Goal: Information Seeking & Learning: Check status

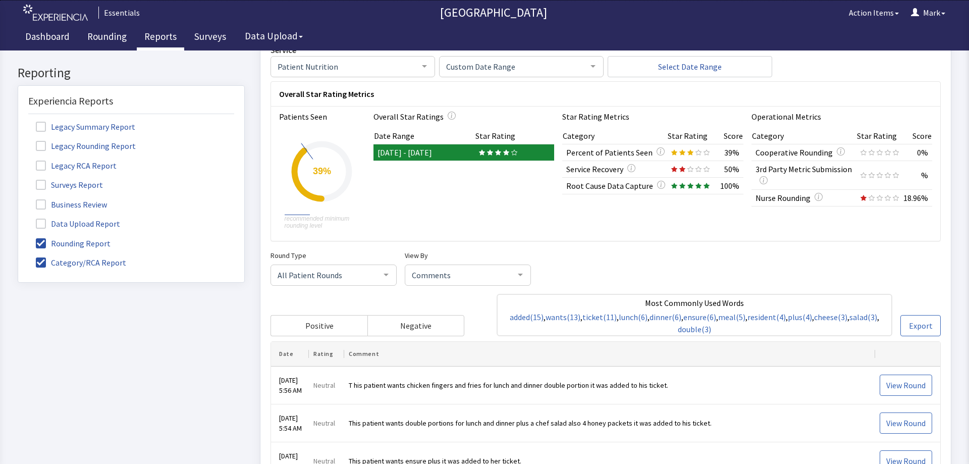
scroll to position [17, 0]
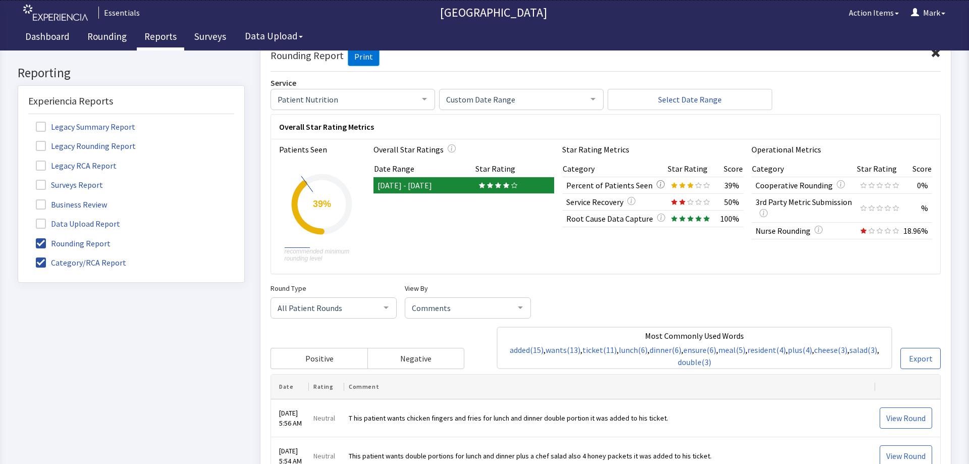
click at [657, 184] on icon "button" at bounding box center [661, 184] width 8 height 8
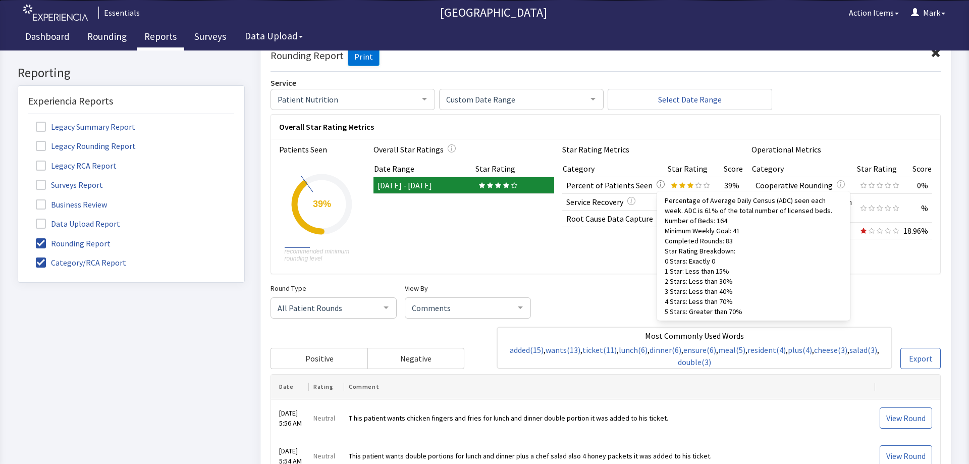
click at [657, 184] on icon "button" at bounding box center [661, 184] width 8 height 8
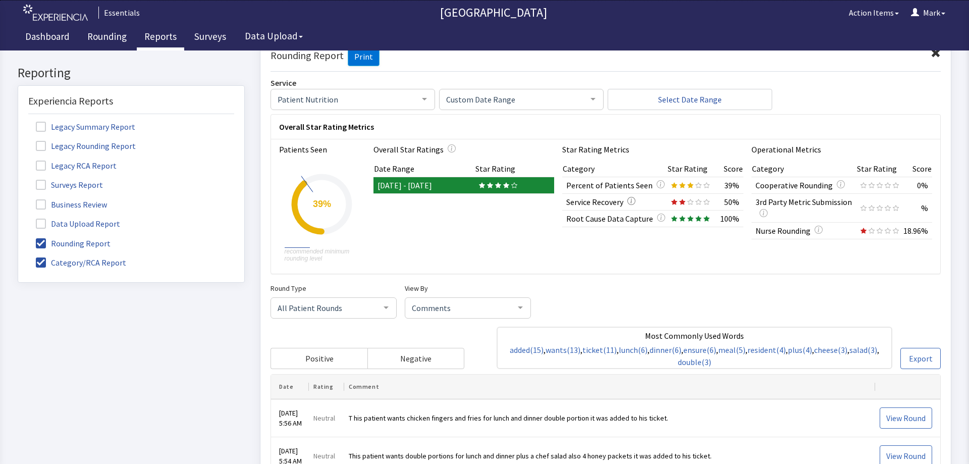
click at [628, 198] on icon "button" at bounding box center [632, 200] width 8 height 8
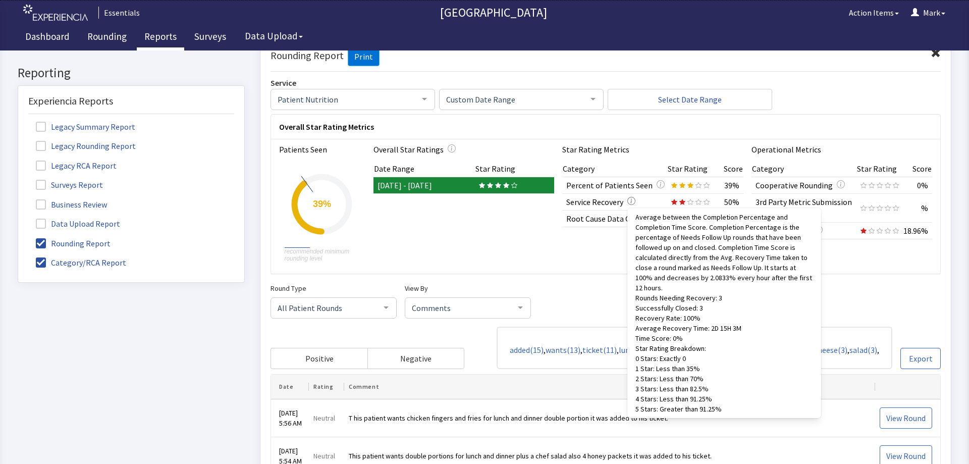
click at [629, 200] on icon "button" at bounding box center [632, 200] width 8 height 8
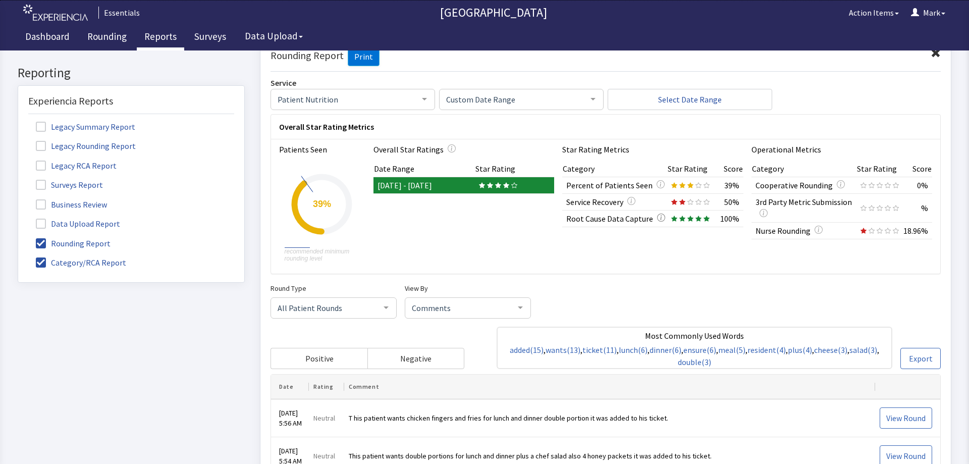
click at [657, 216] on icon "button" at bounding box center [661, 217] width 8 height 8
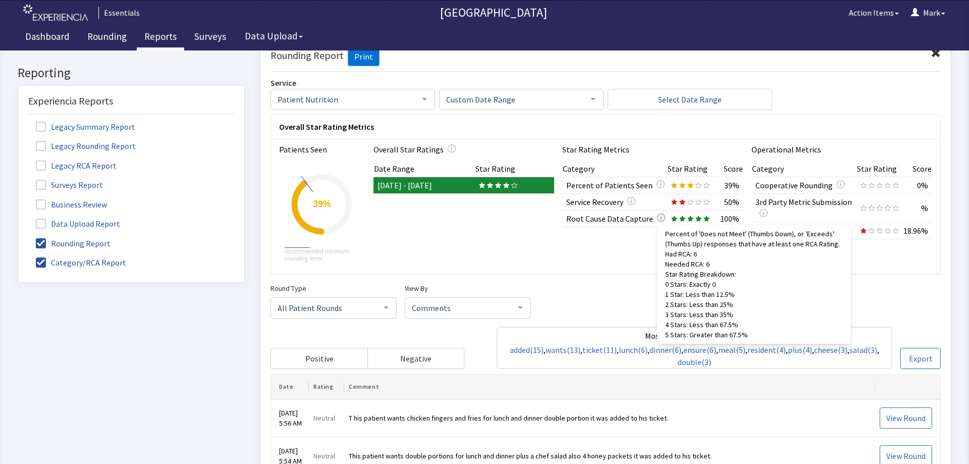
click at [661, 216] on icon "button" at bounding box center [661, 217] width 1 height 5
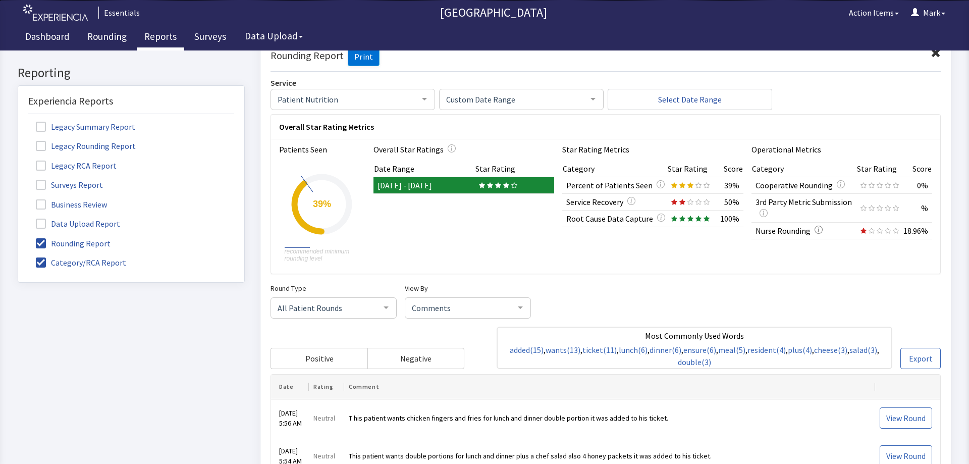
click at [818, 230] on icon "button" at bounding box center [819, 229] width 2 height 5
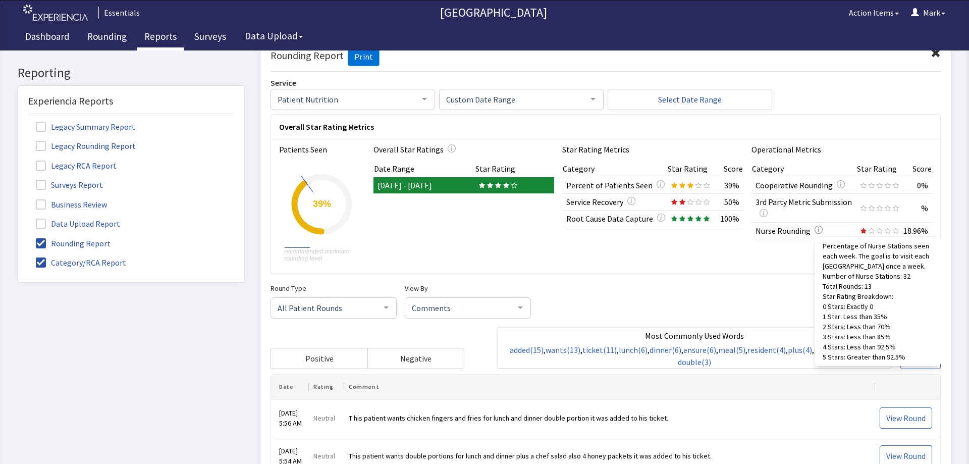
click at [818, 230] on icon "button" at bounding box center [819, 229] width 2 height 5
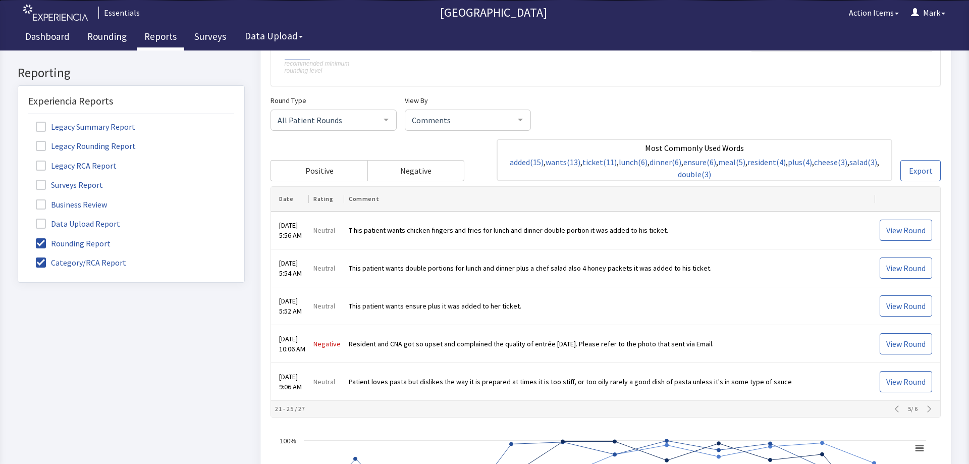
scroll to position [217, 0]
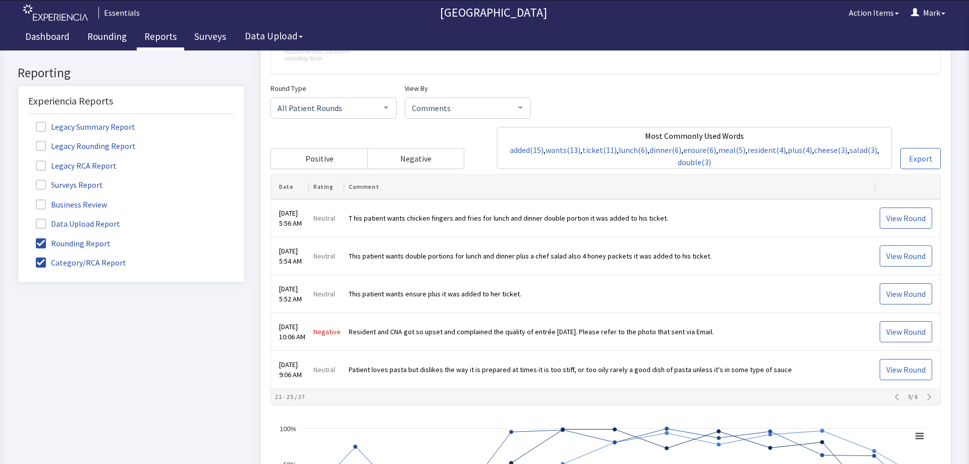
click at [889, 93] on div "Round Type All Patient Rounds All Patient Rounds Nurse Rounds Purposeful Round …" at bounding box center [606, 125] width 671 height 87
click at [893, 394] on icon "button" at bounding box center [897, 397] width 8 height 8
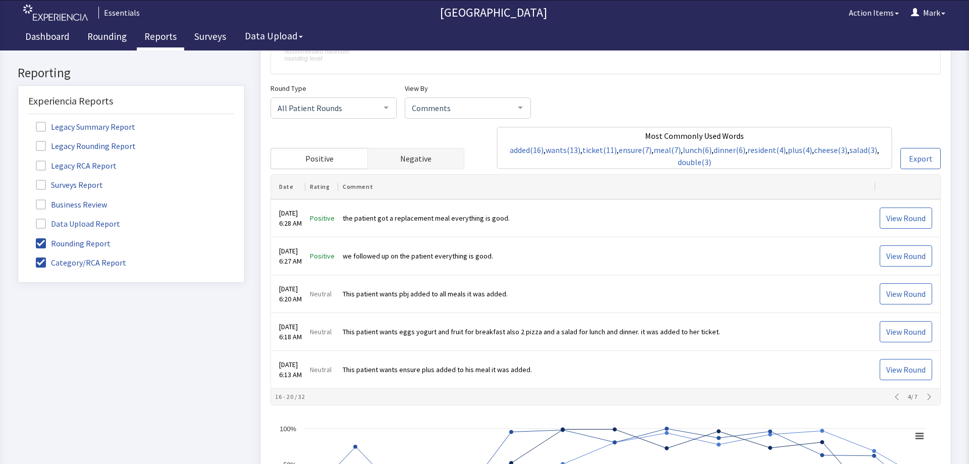
click at [428, 160] on span "Negative" at bounding box center [415, 158] width 31 height 12
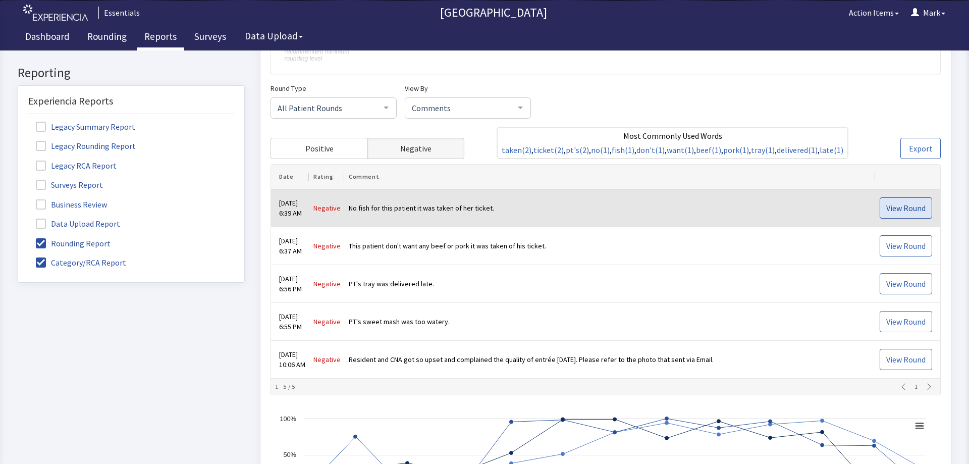
click at [912, 200] on button "View Round" at bounding box center [906, 207] width 53 height 21
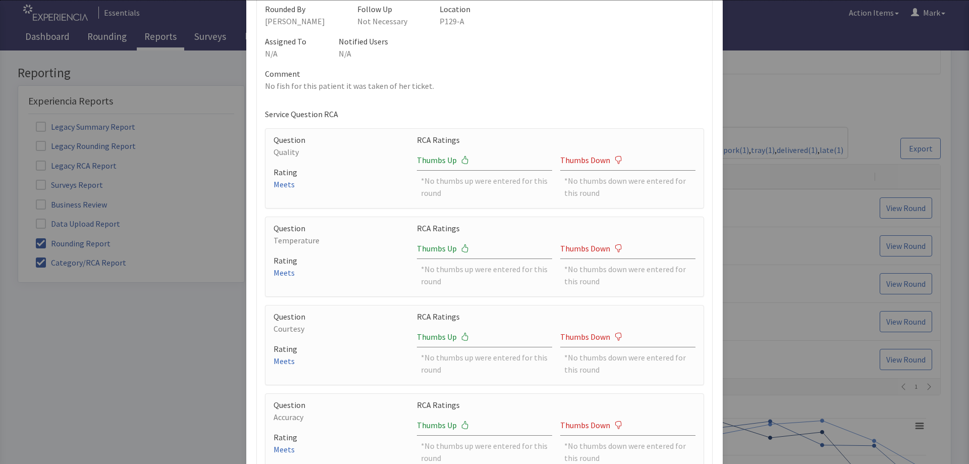
scroll to position [0, 0]
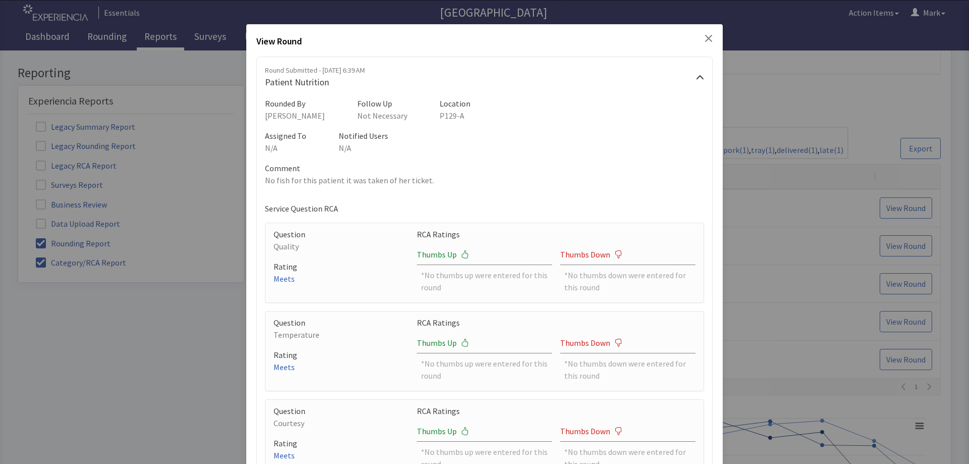
drag, startPoint x: 705, startPoint y: 38, endPoint x: 716, endPoint y: 45, distance: 13.4
click at [705, 38] on icon "Close" at bounding box center [709, 38] width 8 height 8
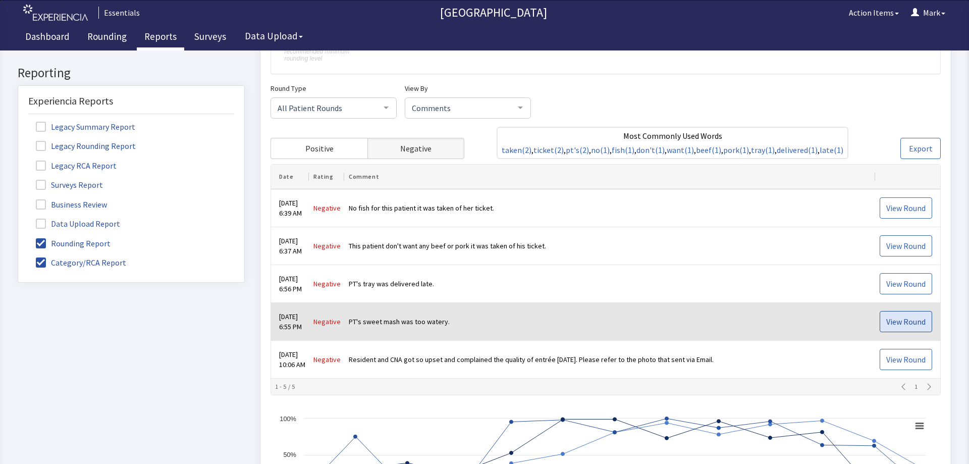
click at [902, 316] on span "View Round" at bounding box center [906, 322] width 39 height 12
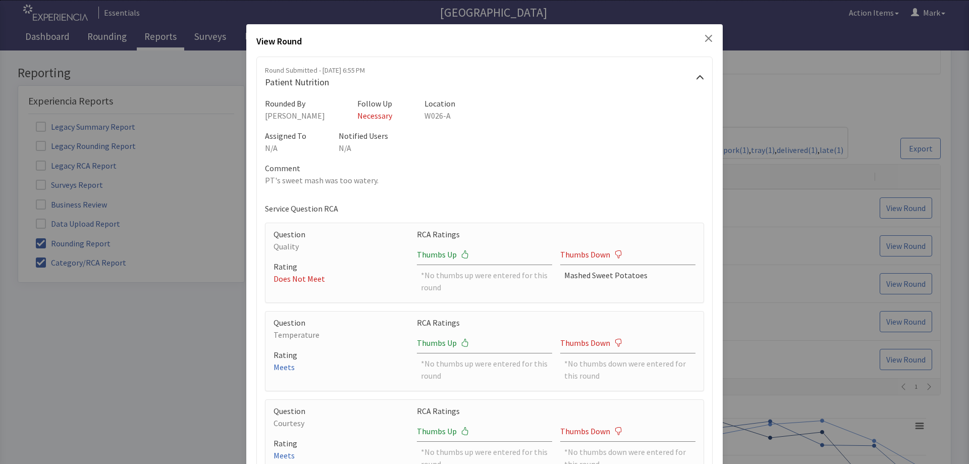
click at [705, 37] on icon "Close" at bounding box center [709, 38] width 8 height 8
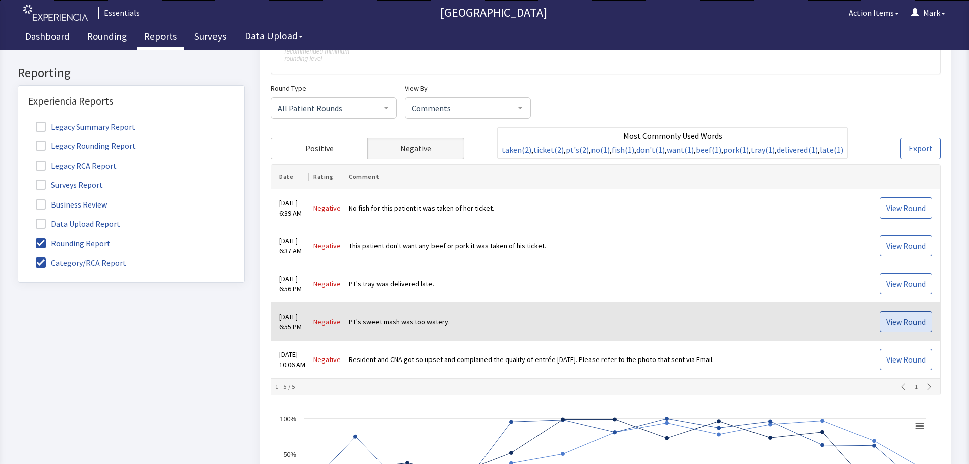
click at [887, 324] on span "View Round" at bounding box center [906, 322] width 39 height 12
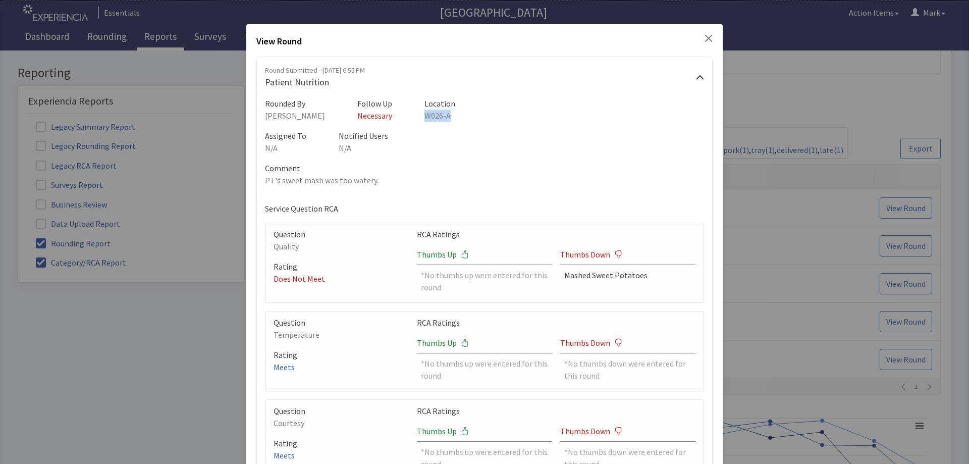
drag, startPoint x: 432, startPoint y: 117, endPoint x: 403, endPoint y: 117, distance: 28.8
click at [403, 117] on div "Rounded By [PERSON_NAME] Follow Up Necessary Location W026-A" at bounding box center [484, 109] width 439 height 24
click at [442, 116] on div "Rounded By [PERSON_NAME] Follow Up Necessary Location W026-A" at bounding box center [484, 109] width 439 height 24
click at [705, 38] on icon "Close" at bounding box center [709, 38] width 8 height 8
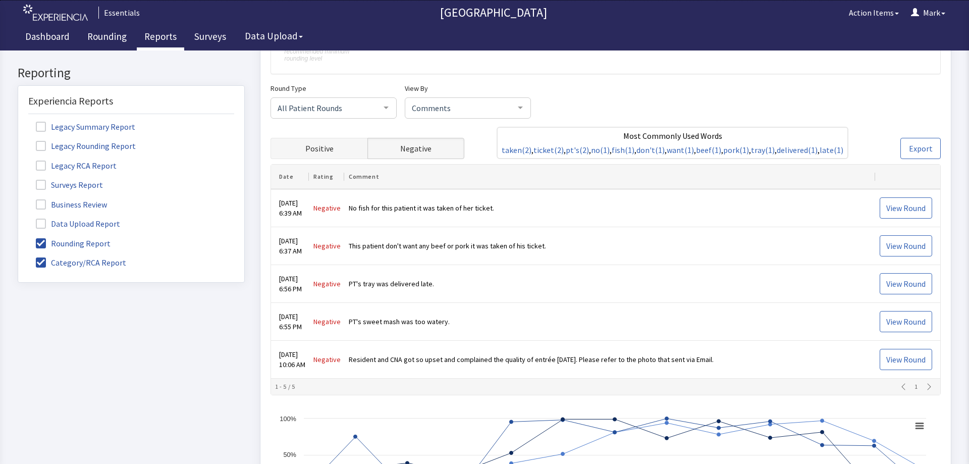
click at [336, 151] on button "Positive" at bounding box center [319, 148] width 97 height 21
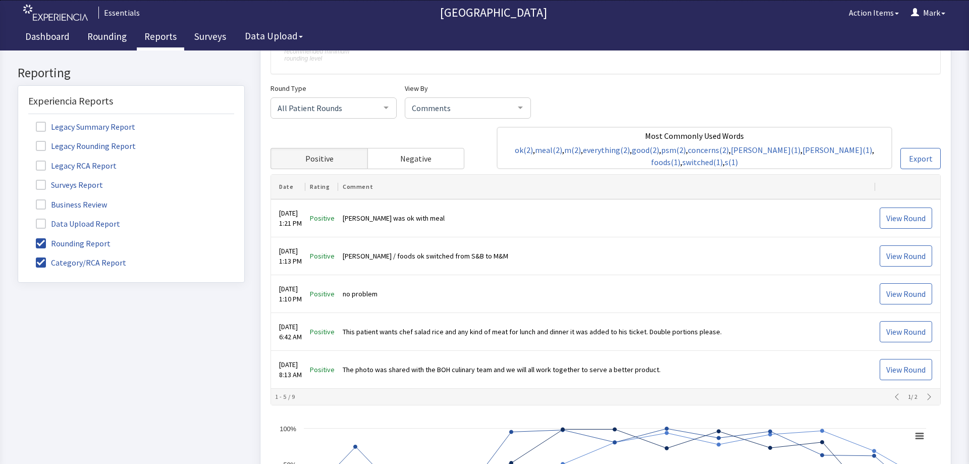
click at [926, 396] on icon "button" at bounding box center [930, 397] width 8 height 8
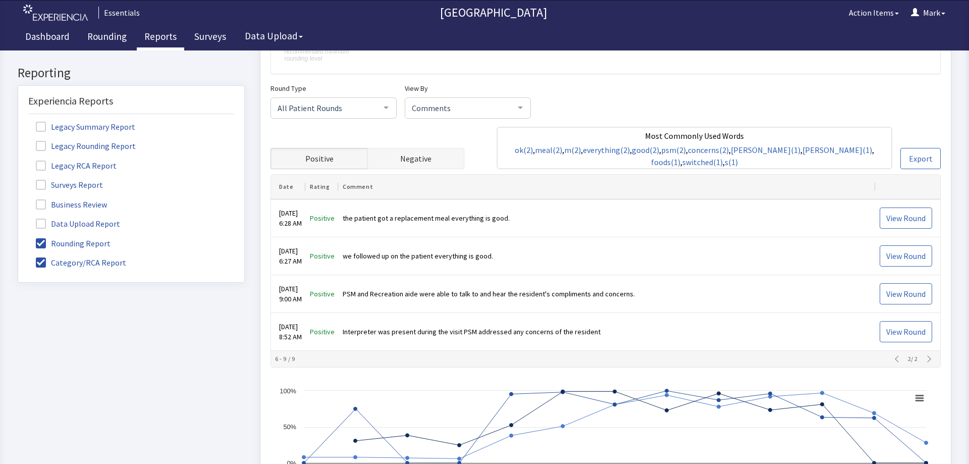
click at [425, 157] on span "Negative" at bounding box center [415, 158] width 31 height 12
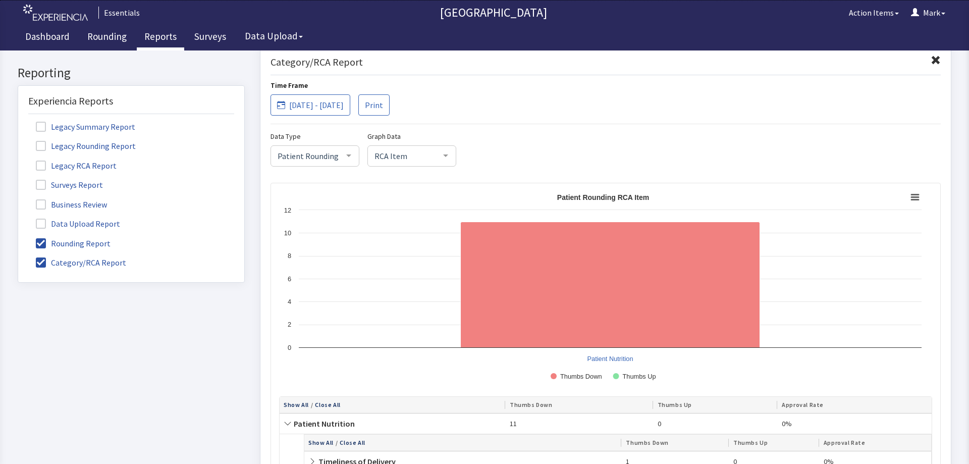
scroll to position [923, 0]
click at [342, 107] on span "[DATE] - [DATE]" at bounding box center [316, 104] width 55 height 12
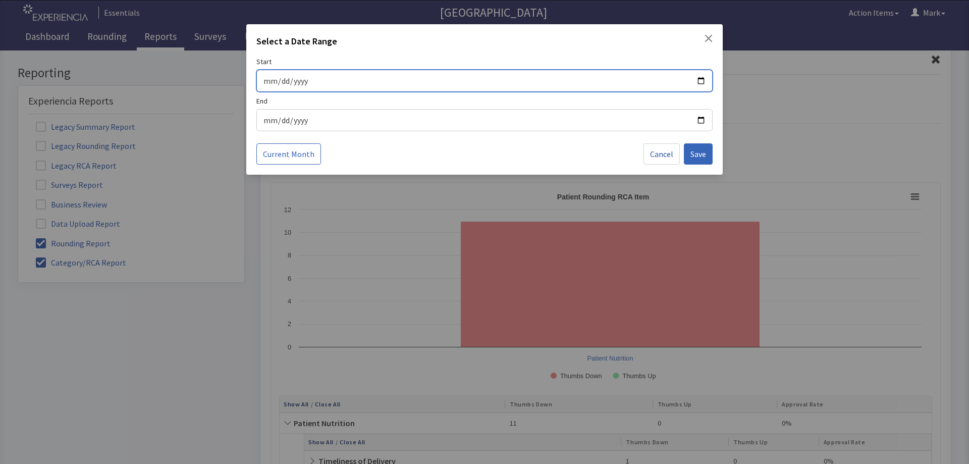
click at [343, 78] on input "[DATE]" at bounding box center [484, 80] width 443 height 13
click at [698, 76] on input "[DATE]" at bounding box center [484, 80] width 443 height 13
type input "[DATE]"
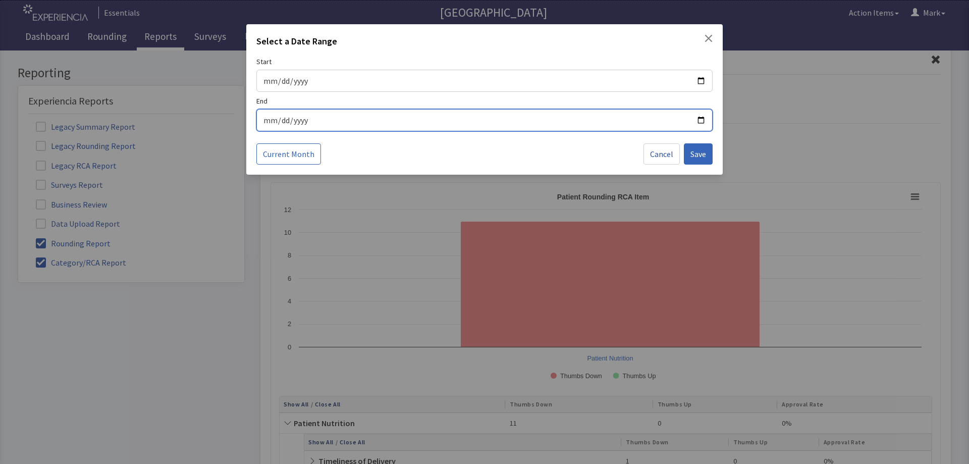
click at [702, 122] on input "[DATE]" at bounding box center [484, 120] width 443 height 13
type input "[DATE]"
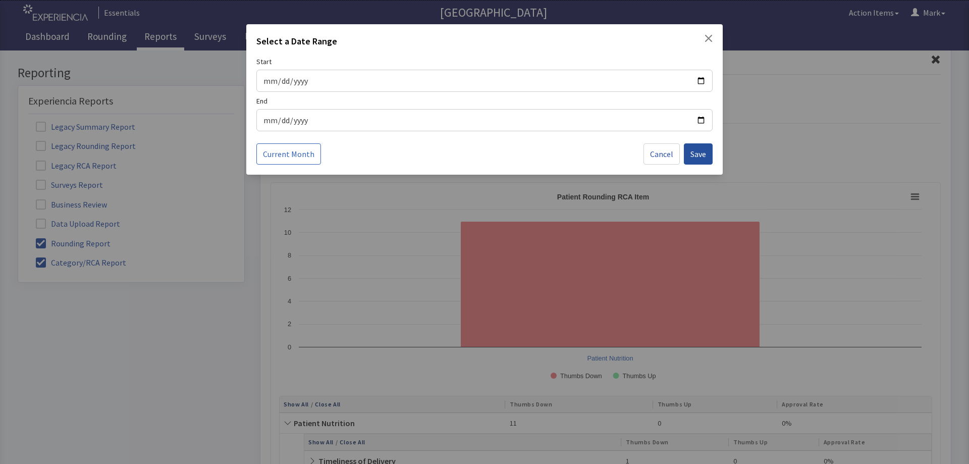
click at [704, 156] on span "Save" at bounding box center [699, 154] width 16 height 12
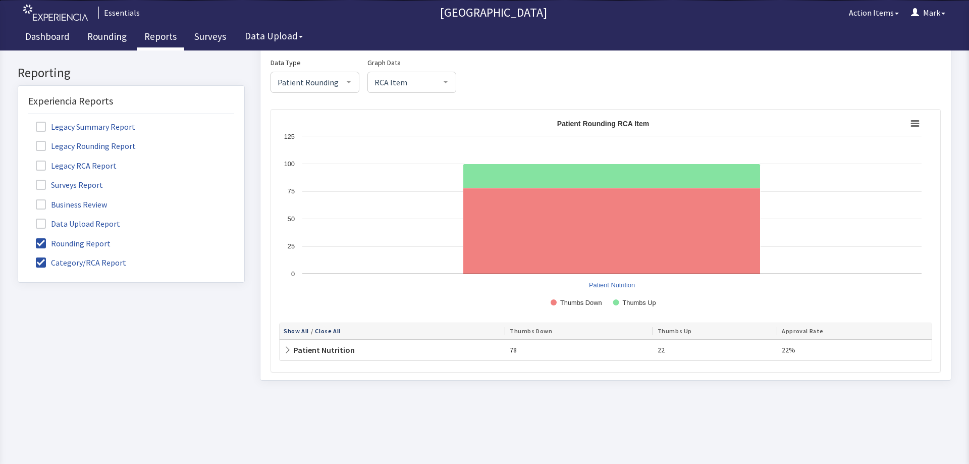
scroll to position [1004, 0]
click at [335, 344] on span "Patient Nutrition" at bounding box center [319, 349] width 71 height 10
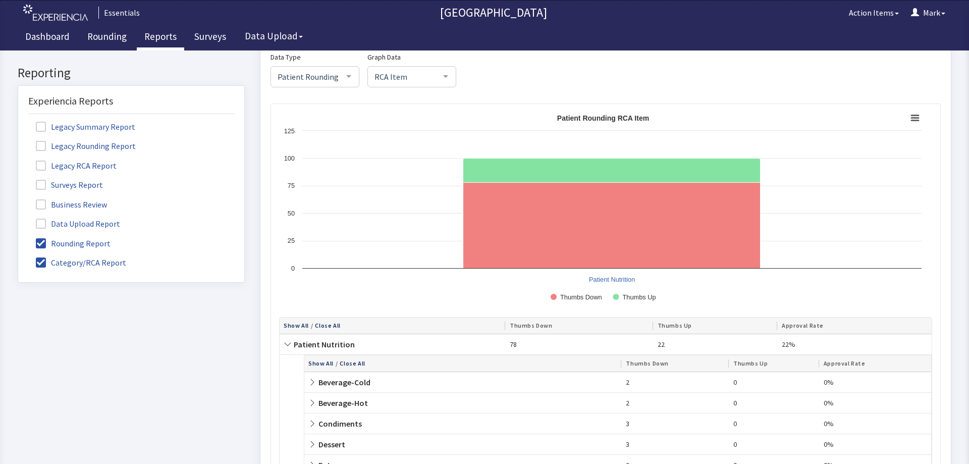
scroll to position [949, 0]
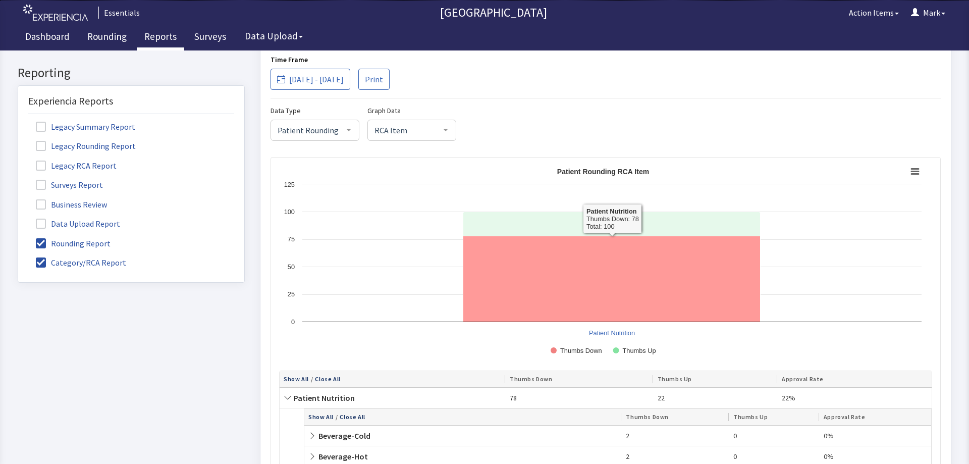
click at [625, 280] on icon "Patient Rounding RCA Item" at bounding box center [612, 279] width 297 height 86
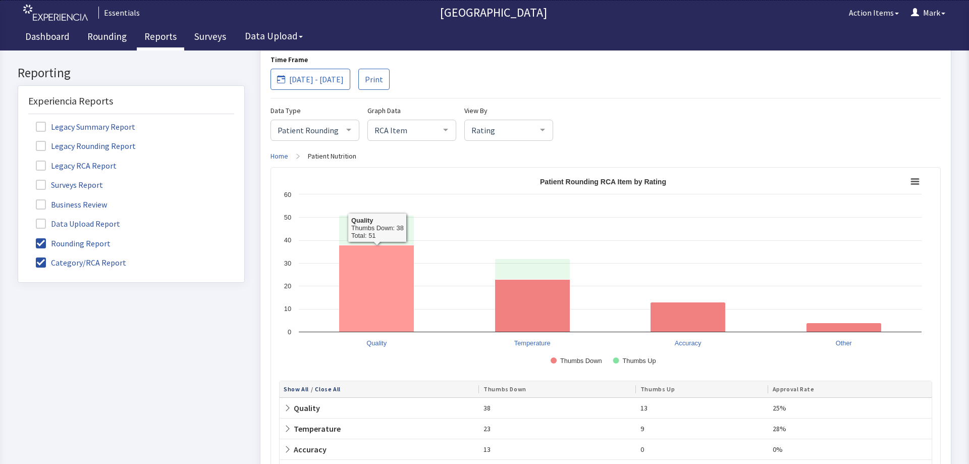
click at [385, 295] on icon "Patient Rounding RCA Item" at bounding box center [376, 288] width 75 height 87
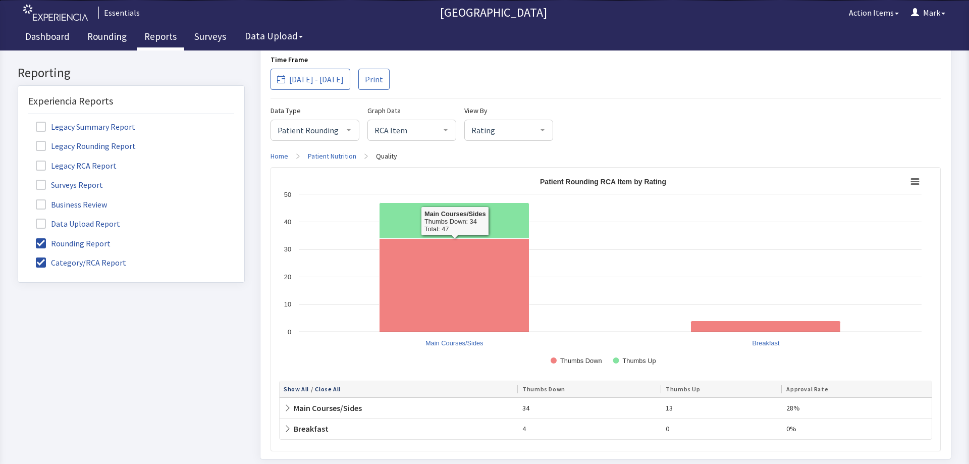
click at [322, 155] on link "Patient Nutrition" at bounding box center [332, 155] width 48 height 10
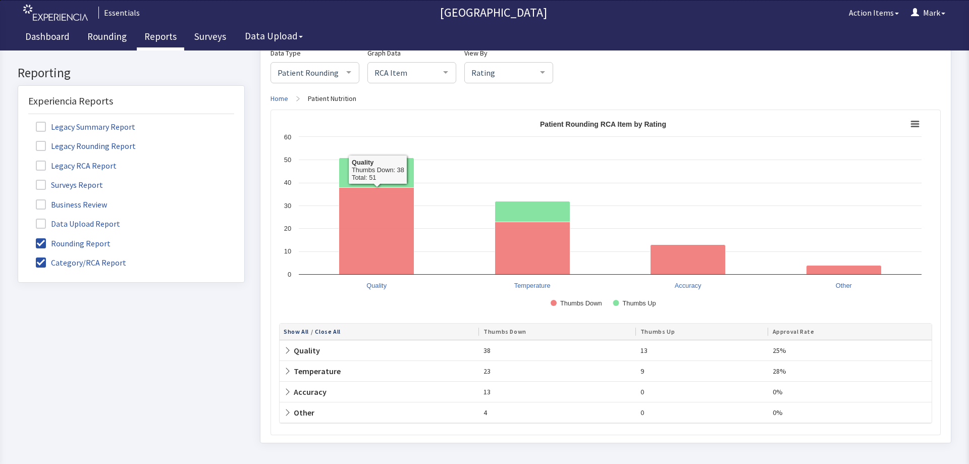
scroll to position [1076, 0]
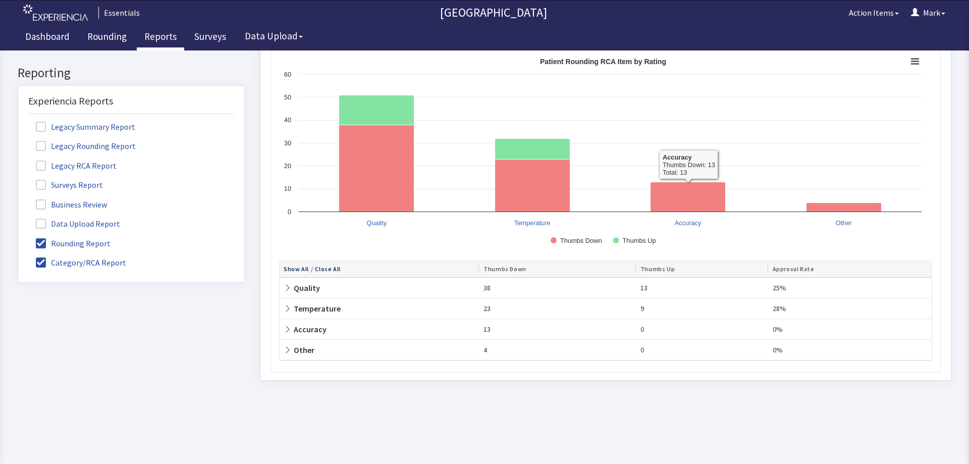
click at [298, 286] on span "Quality" at bounding box center [302, 288] width 36 height 10
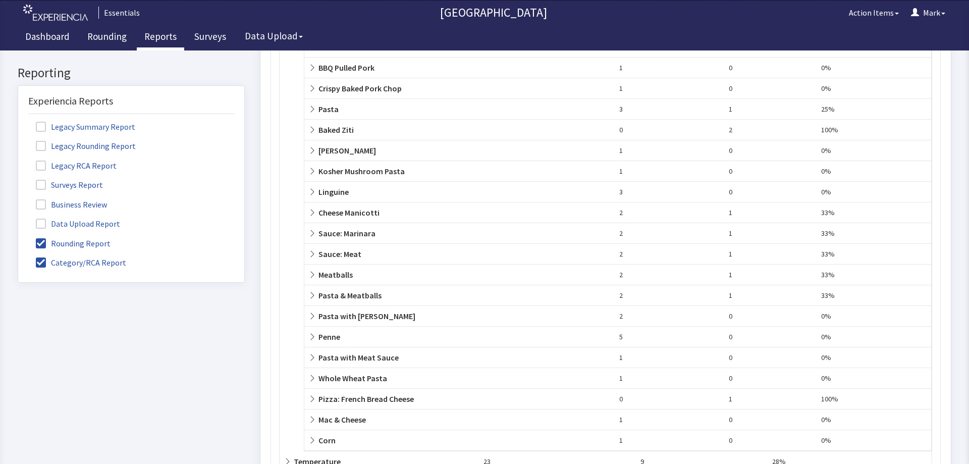
scroll to position [1531, 0]
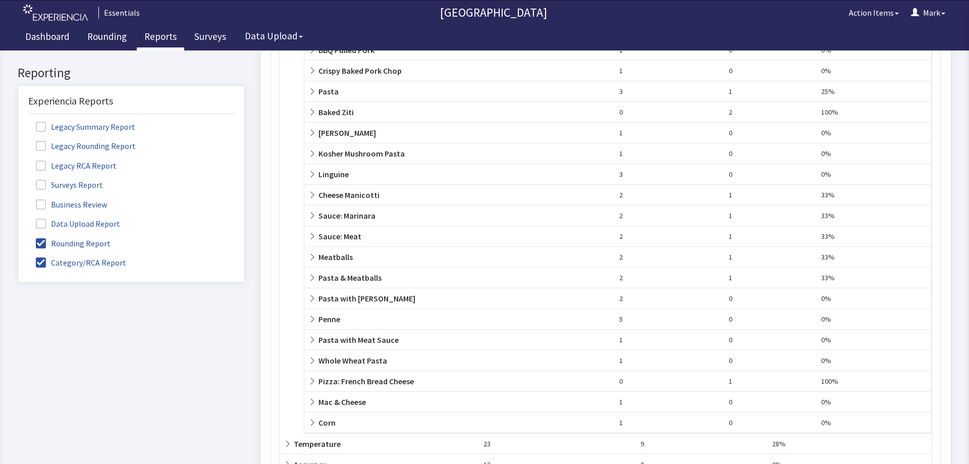
click at [331, 319] on span "Penne" at bounding box center [325, 319] width 32 height 10
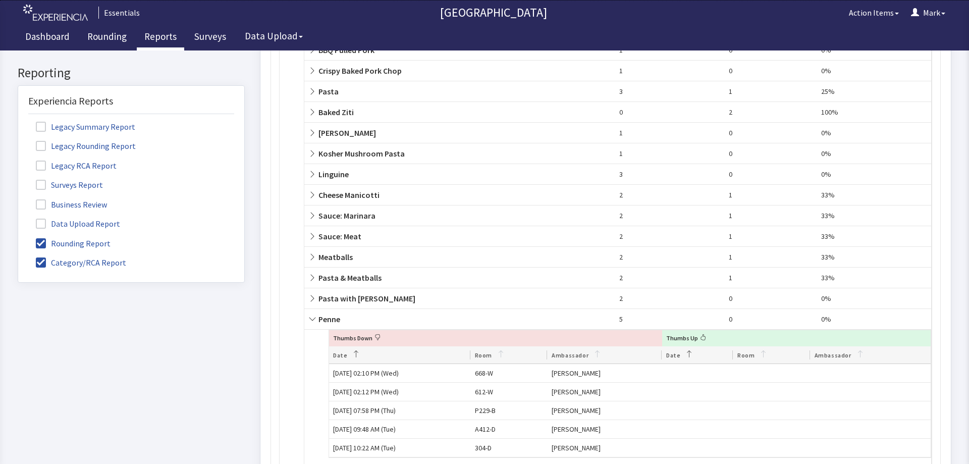
scroll to position [1581, 0]
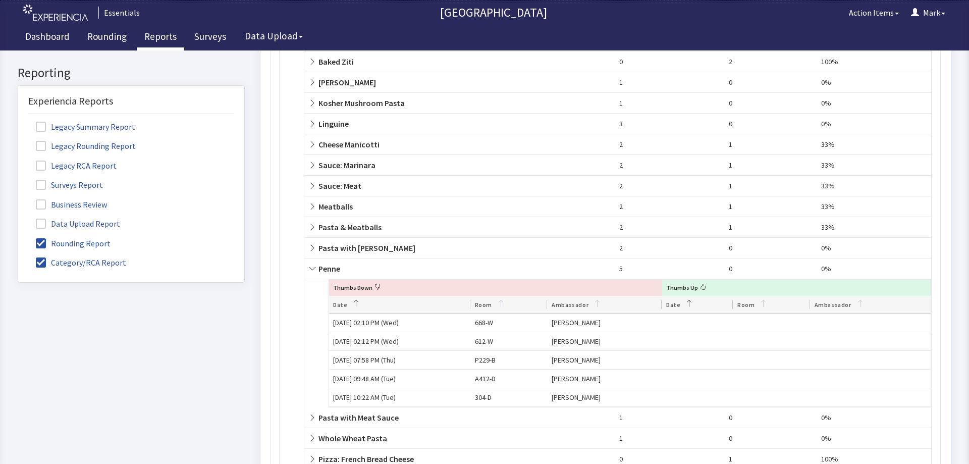
click at [338, 267] on span "Penne" at bounding box center [325, 269] width 32 height 10
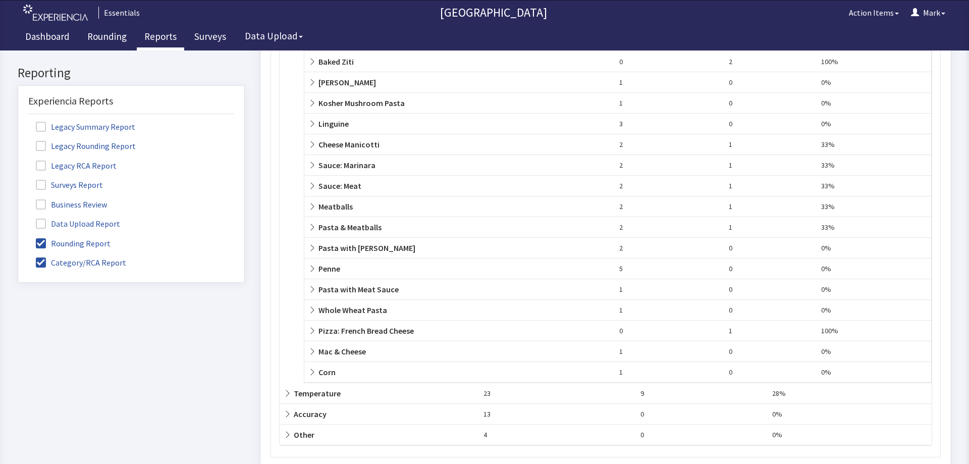
click at [336, 285] on span "Pasta with Meat Sauce" at bounding box center [354, 289] width 90 height 10
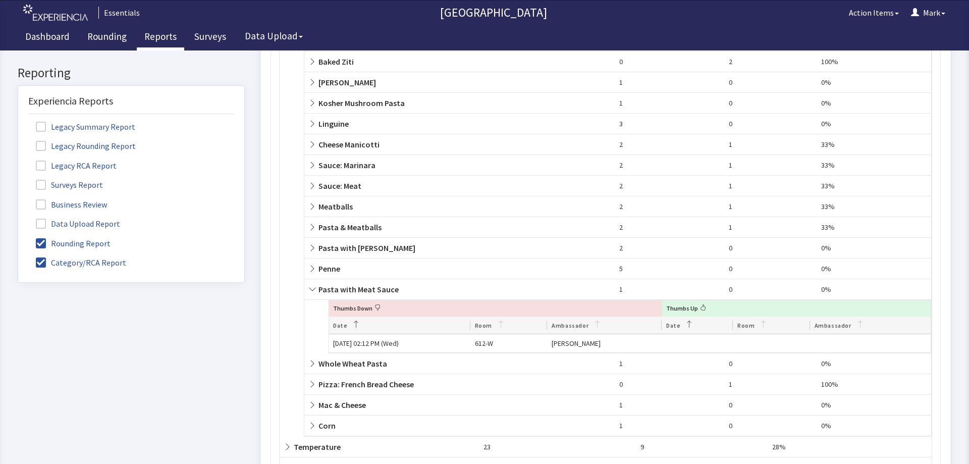
click at [336, 285] on span "Pasta with Meat Sauce" at bounding box center [354, 289] width 90 height 10
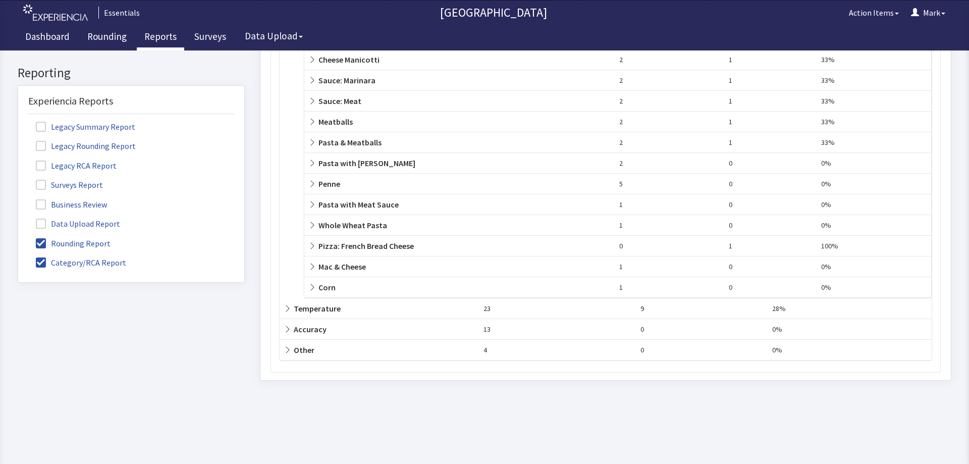
scroll to position [1674, 0]
click at [321, 306] on span "Temperature" at bounding box center [312, 308] width 57 height 10
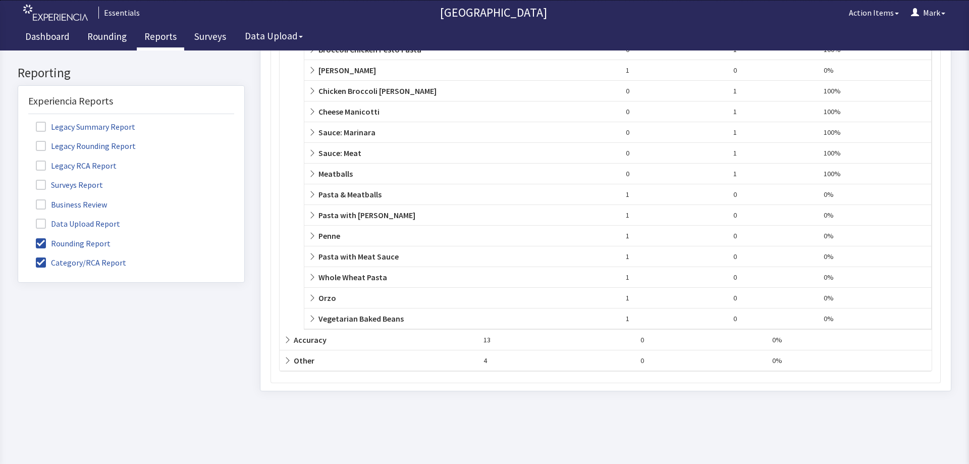
scroll to position [2168, 0]
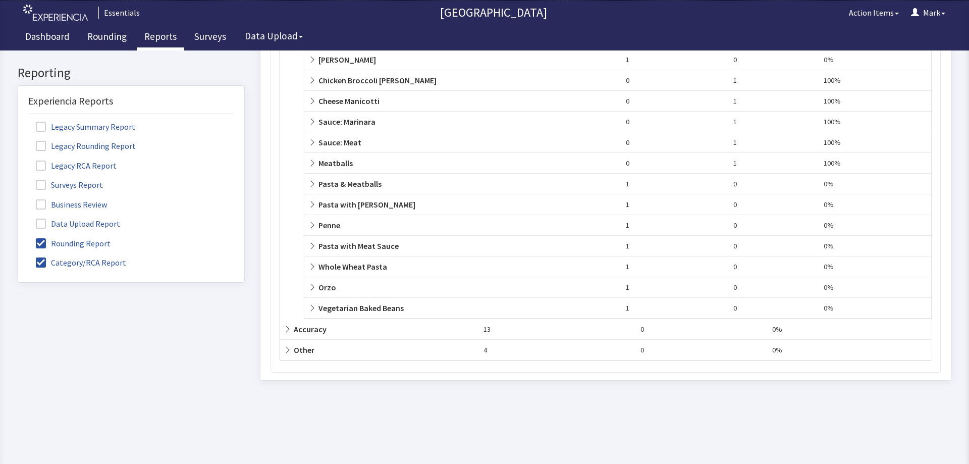
click at [310, 335] on td "Accuracy" at bounding box center [380, 329] width 200 height 21
click at [310, 329] on span "Accuracy" at bounding box center [305, 329] width 43 height 10
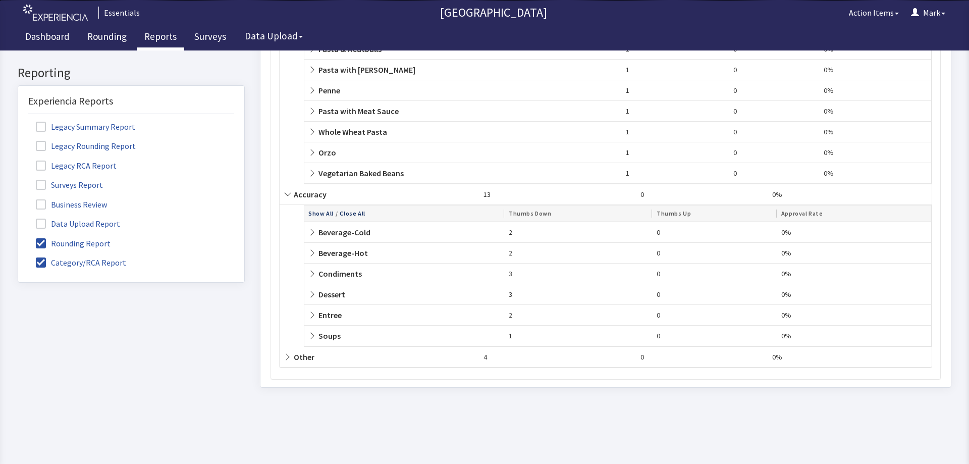
scroll to position [2309, 0]
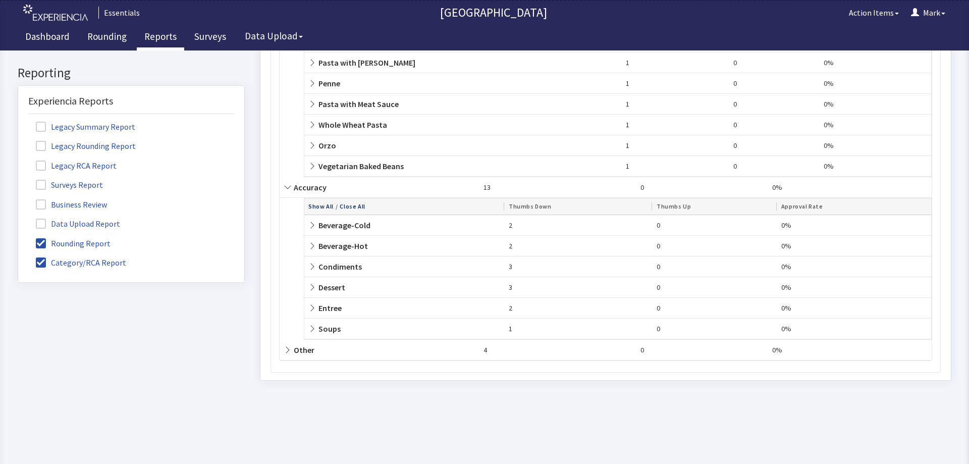
click at [303, 349] on span "Other" at bounding box center [299, 350] width 31 height 10
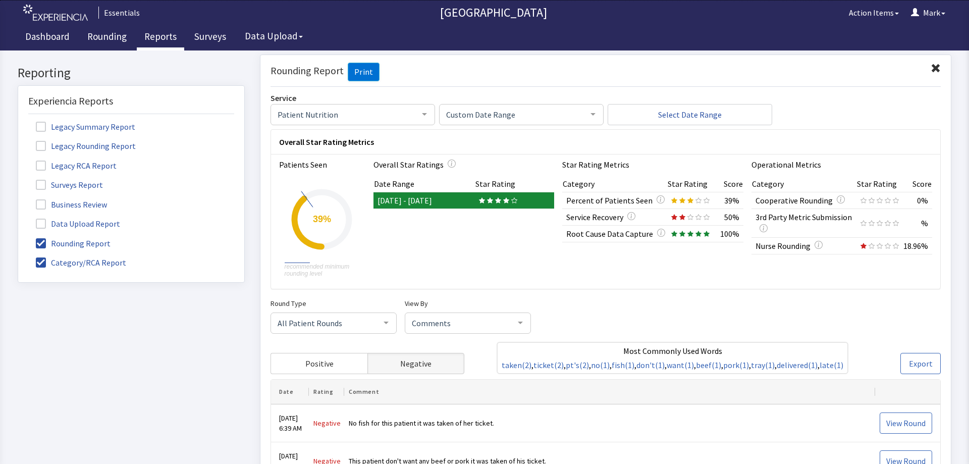
scroll to position [0, 0]
